Goal: Transaction & Acquisition: Subscribe to service/newsletter

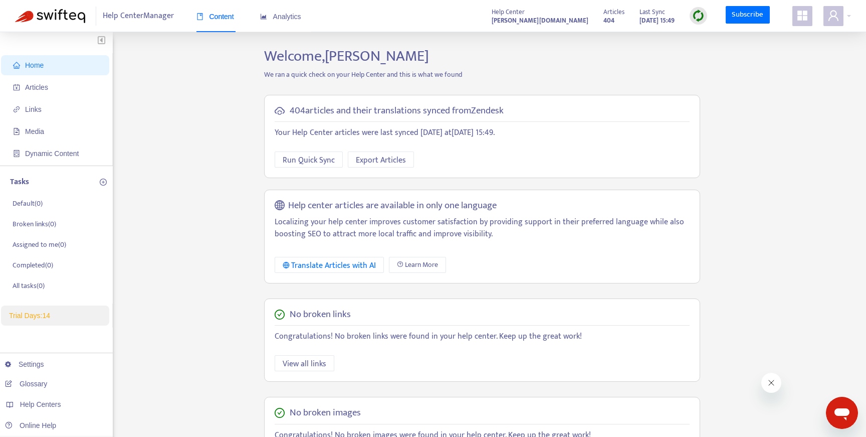
click at [236, 164] on div "Home Articles Links Media Dynamic Content Tasks Default ( 0 ) Broken links ( 0 …" at bounding box center [433, 340] width 836 height 586
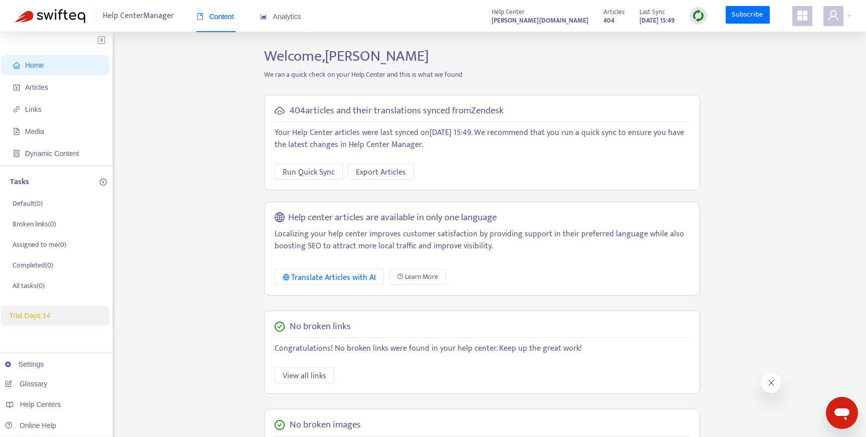
click at [753, 26] on div "Help Center Manager Content Analytics Help Center huel.zendesk.com Articles 404…" at bounding box center [433, 16] width 866 height 32
click at [753, 20] on link "Subscribe" at bounding box center [748, 15] width 44 height 18
click at [751, 13] on link "Subscribe" at bounding box center [748, 15] width 44 height 18
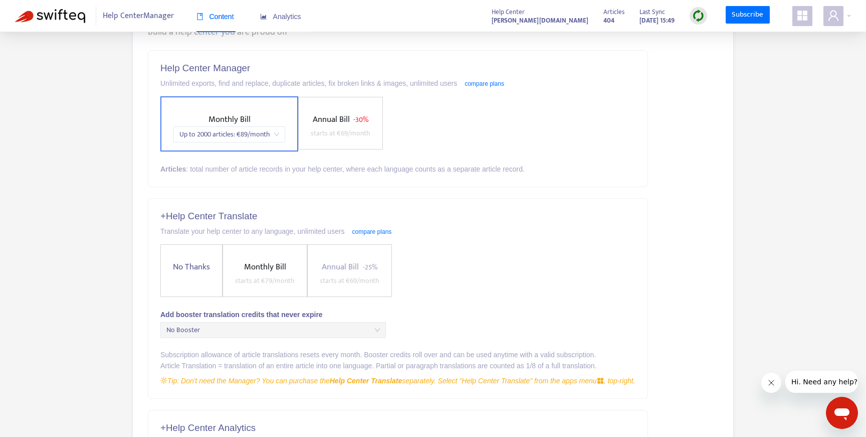
scroll to position [106, 0]
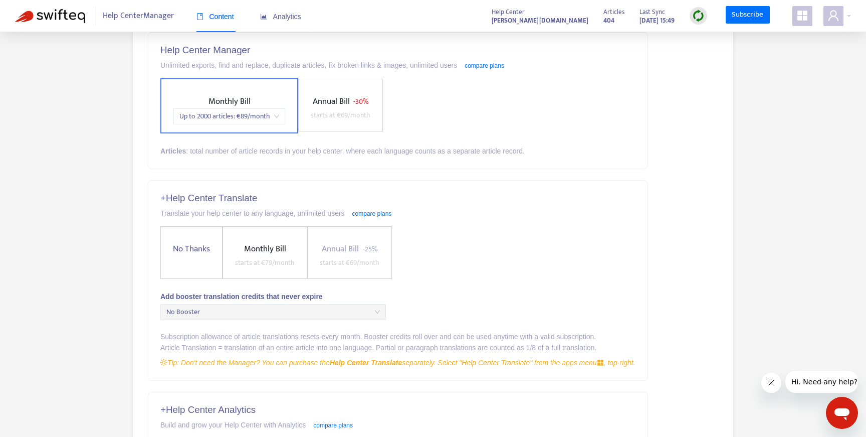
click at [343, 257] on span "starts at € 69 /month" at bounding box center [350, 263] width 60 height 12
click at [277, 252] on span "Monthly Bill" at bounding box center [265, 249] width 42 height 14
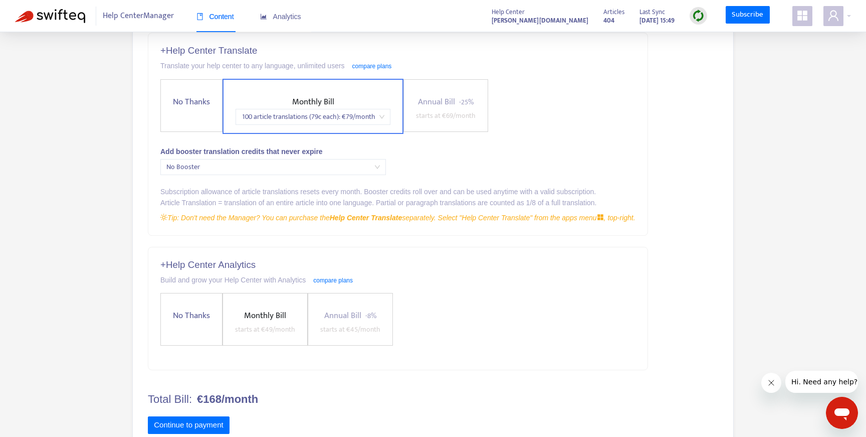
scroll to position [283, 0]
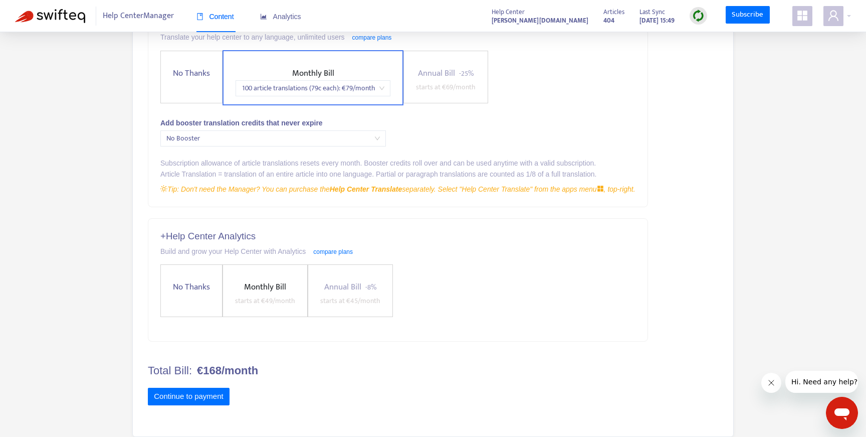
click at [195, 285] on span "No Thanks" at bounding box center [191, 287] width 45 height 14
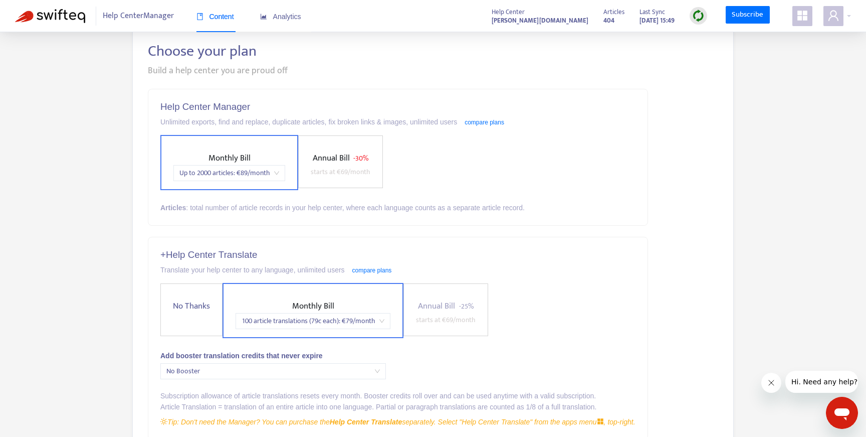
scroll to position [40, 0]
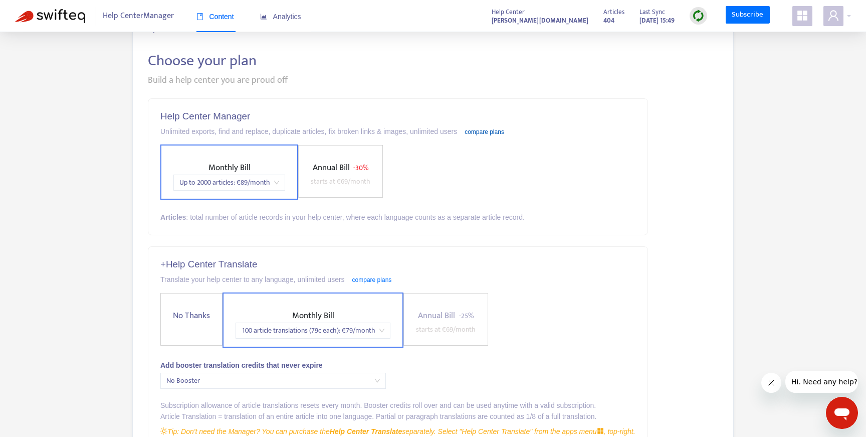
click at [504, 134] on link "compare plans" at bounding box center [485, 131] width 40 height 7
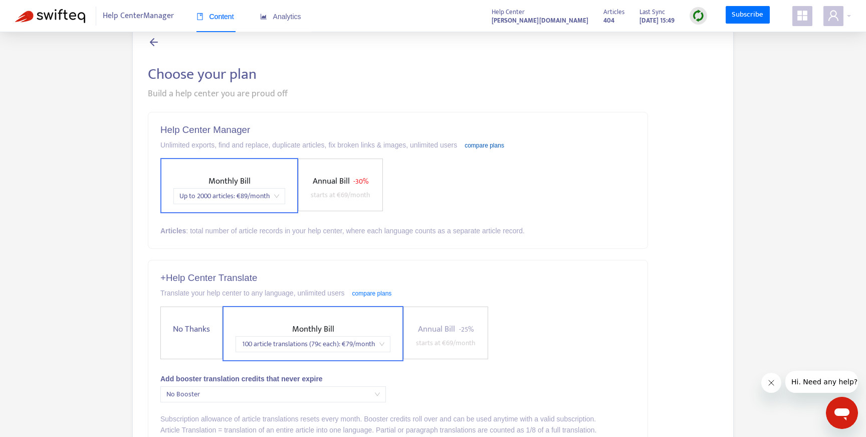
scroll to position [0, 0]
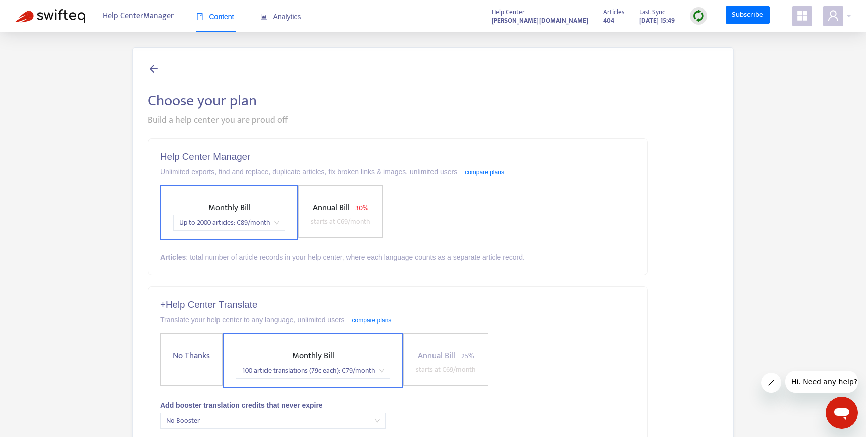
click at [159, 68] on icon at bounding box center [154, 68] width 12 height 13
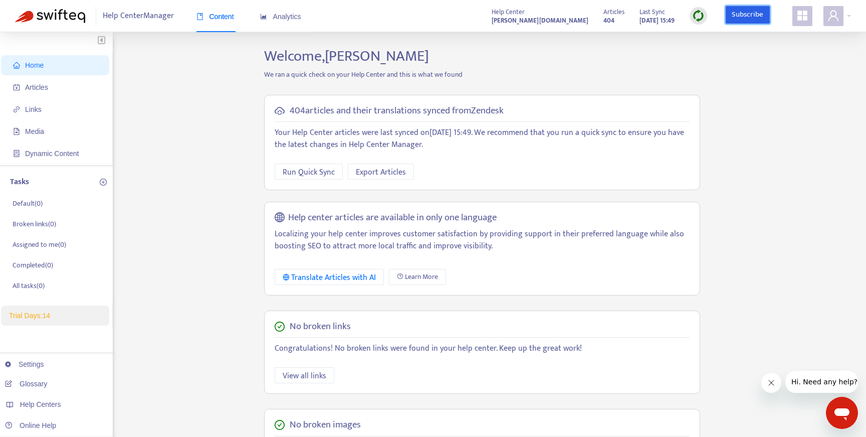
click at [732, 17] on link "Subscribe" at bounding box center [748, 15] width 44 height 18
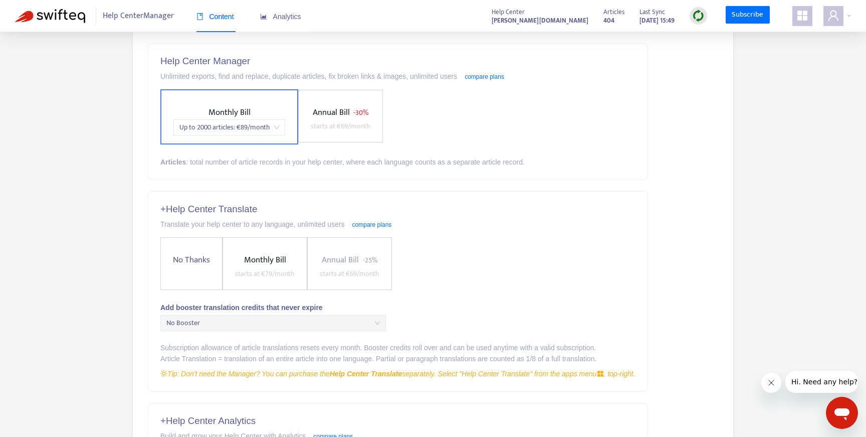
scroll to position [97, 0]
click at [256, 265] on span "Monthly Bill" at bounding box center [265, 258] width 42 height 14
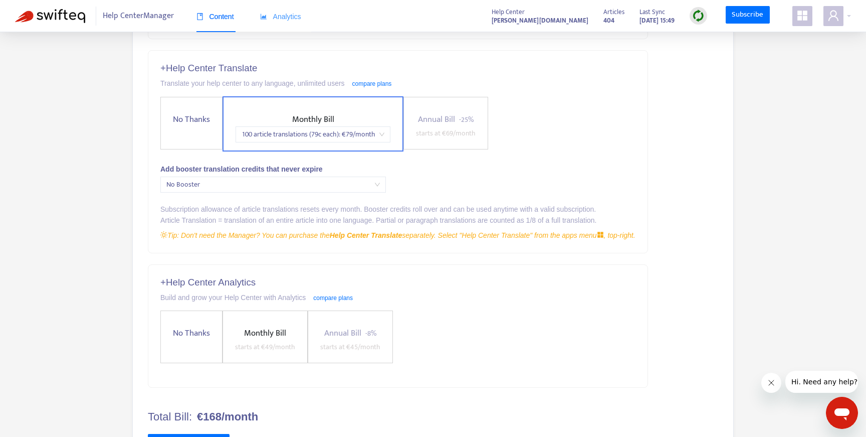
scroll to position [283, 0]
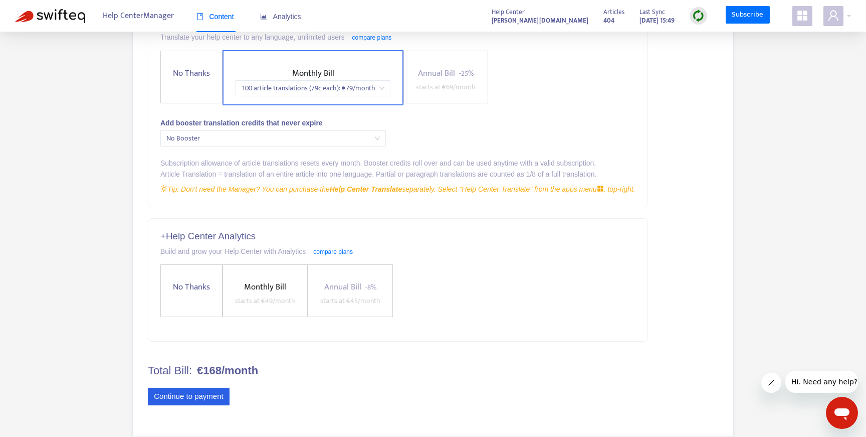
click at [211, 397] on button "Continue to payment" at bounding box center [189, 396] width 82 height 18
